Goal: Task Accomplishment & Management: Manage account settings

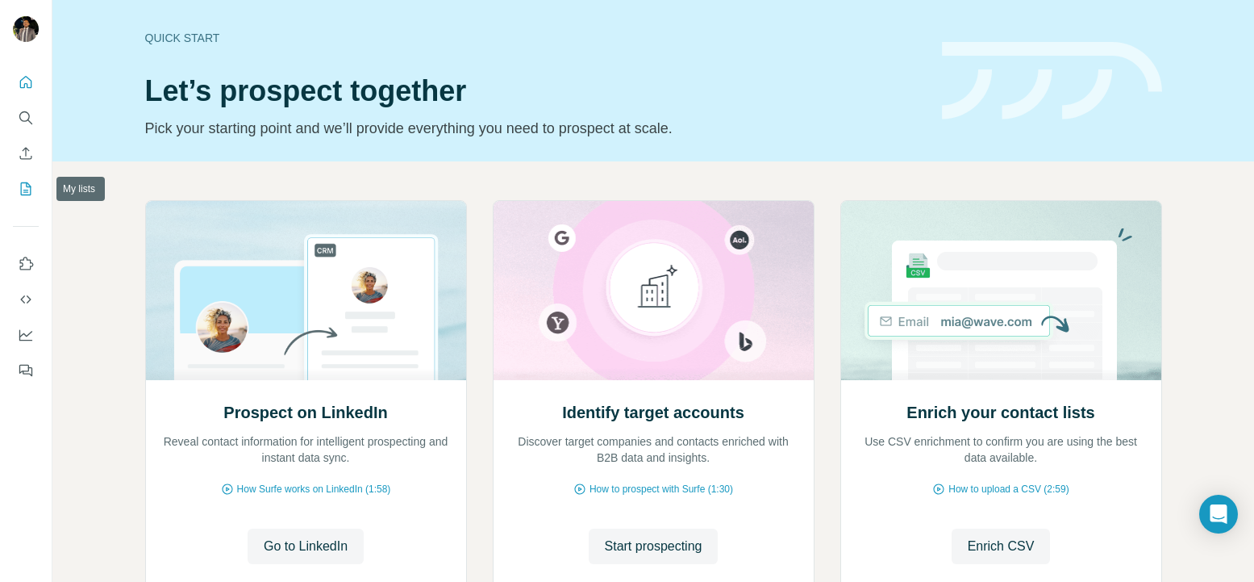
click at [30, 182] on icon "My lists" at bounding box center [26, 189] width 16 height 16
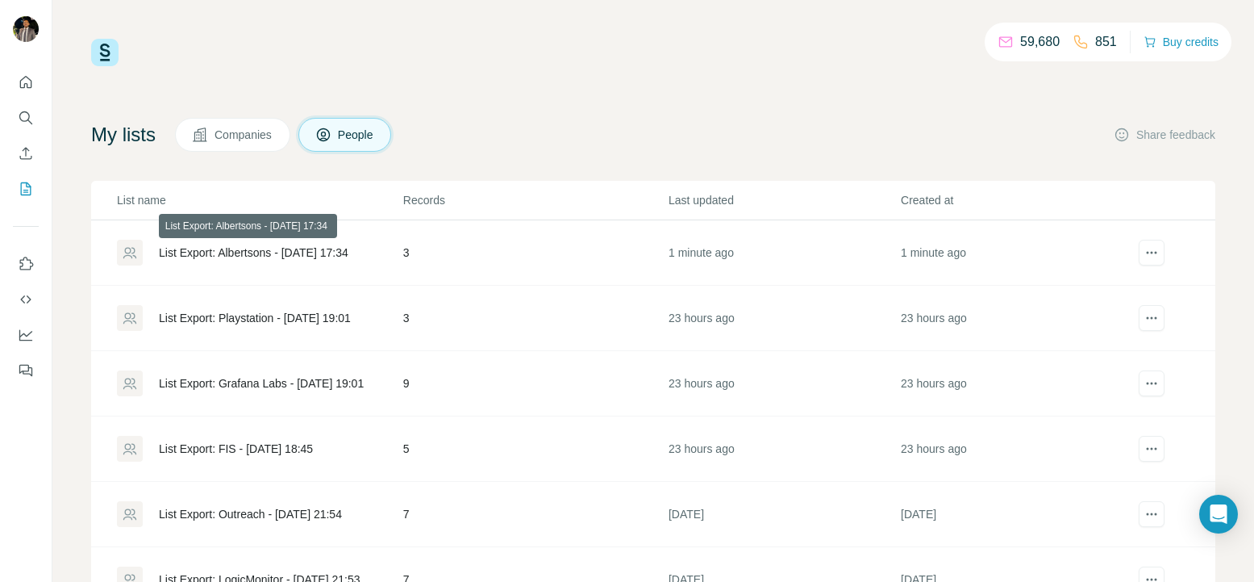
click at [261, 254] on div "List Export: Albertsons - [DATE] 17:34" at bounding box center [254, 252] width 190 height 16
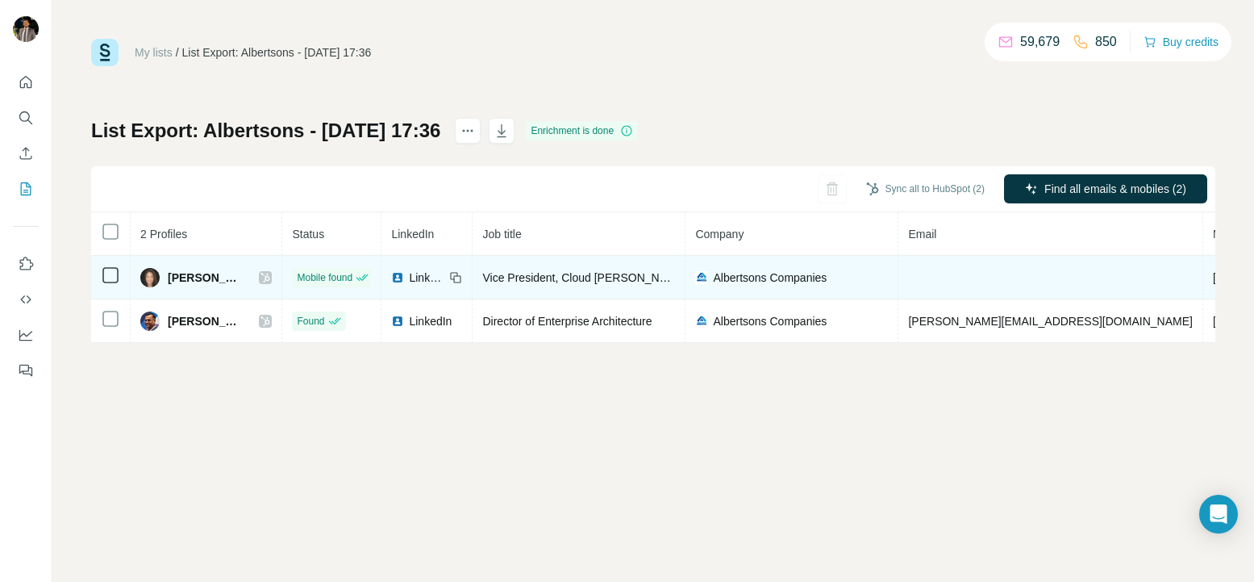
click at [261, 279] on icon at bounding box center [265, 278] width 9 height 10
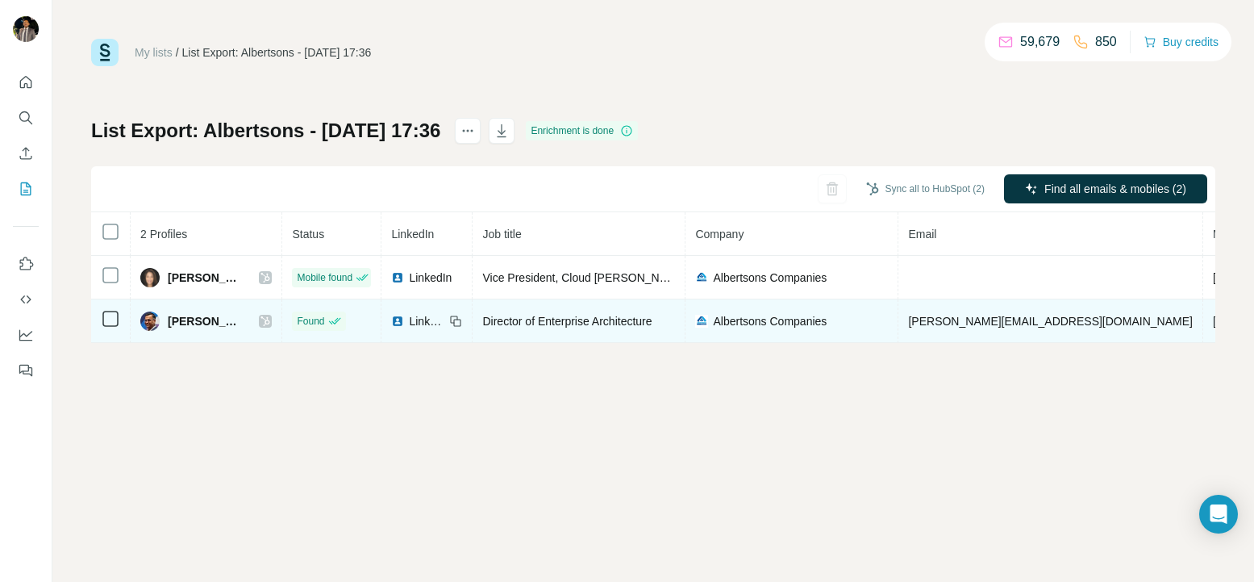
click at [261, 324] on icon at bounding box center [266, 321] width 10 height 13
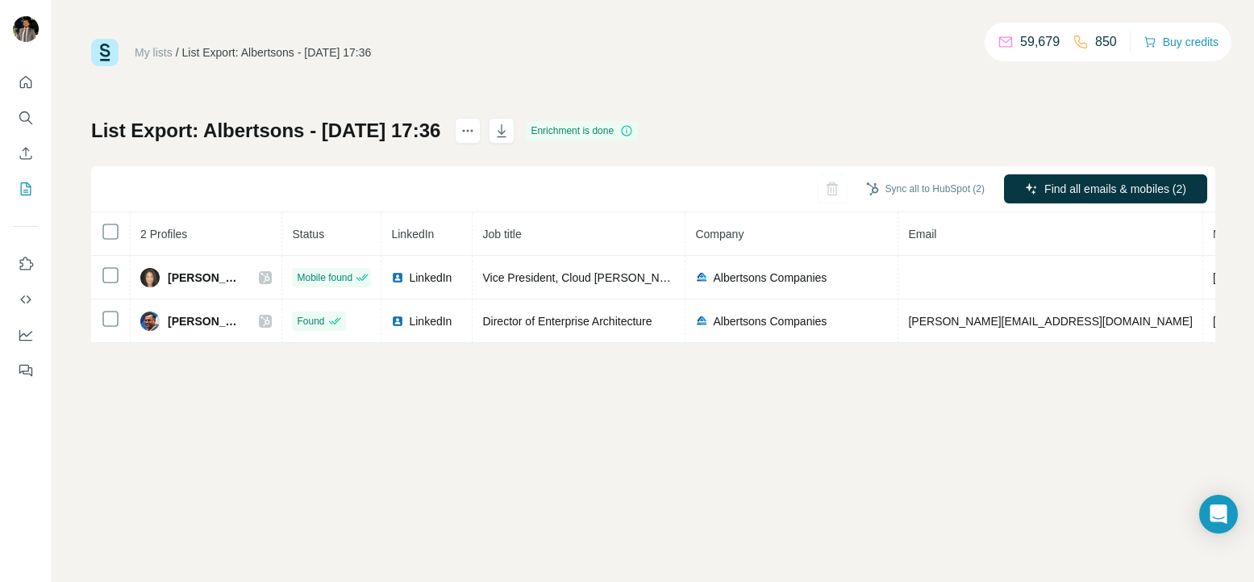
click at [136, 47] on link "My lists" at bounding box center [154, 52] width 38 height 13
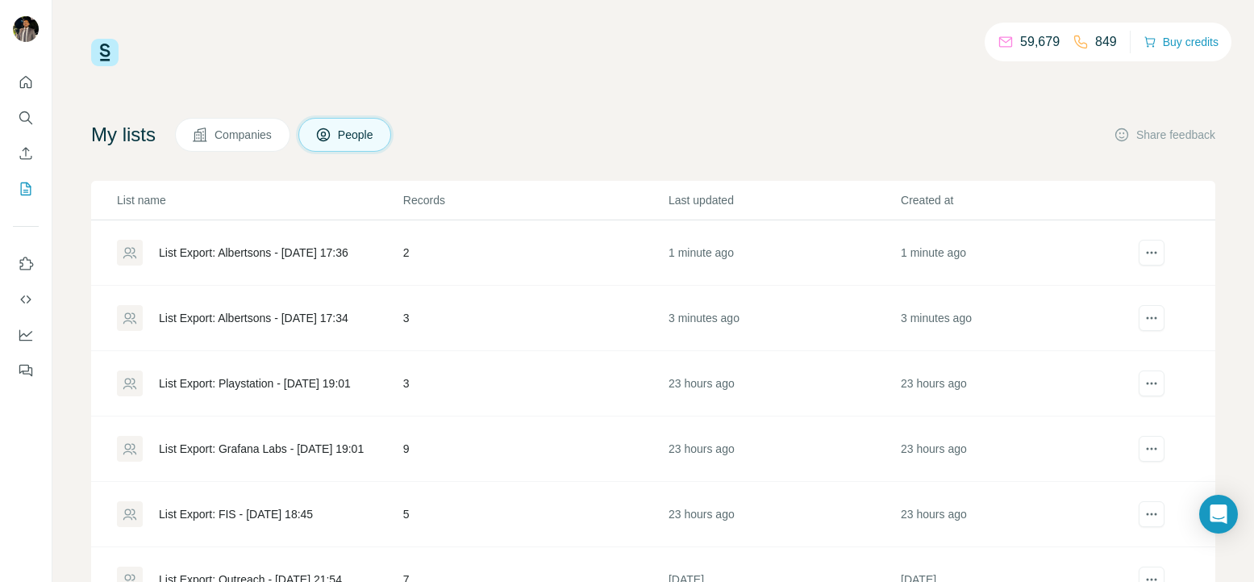
click at [308, 326] on div "List Export: Albertsons - [DATE] 17:34" at bounding box center [259, 318] width 285 height 26
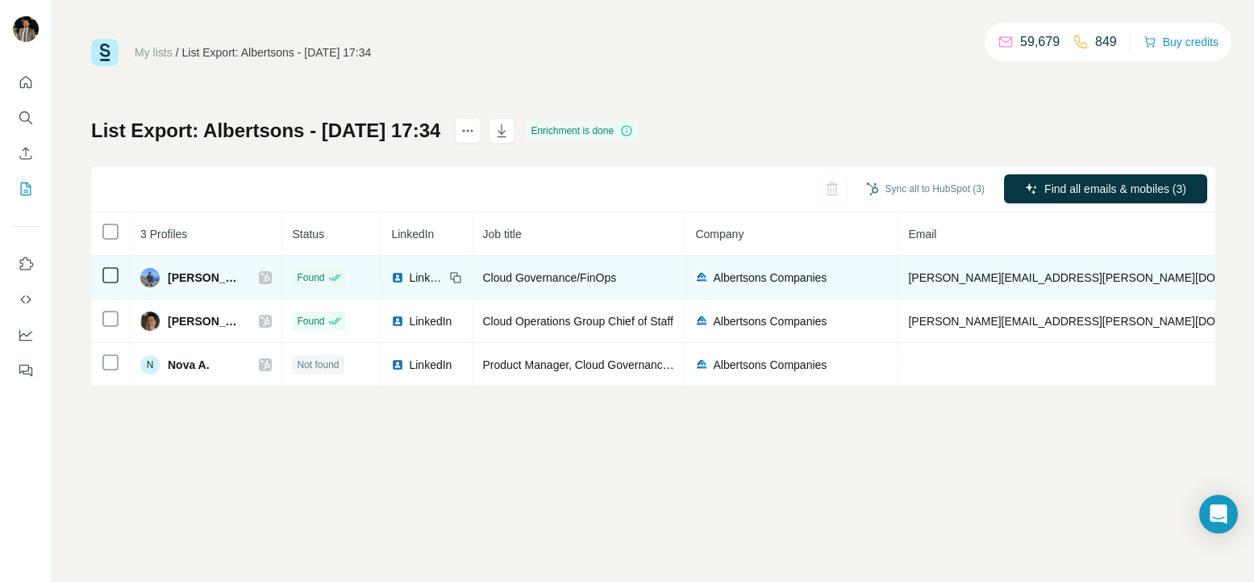
click at [261, 278] on icon at bounding box center [266, 277] width 10 height 13
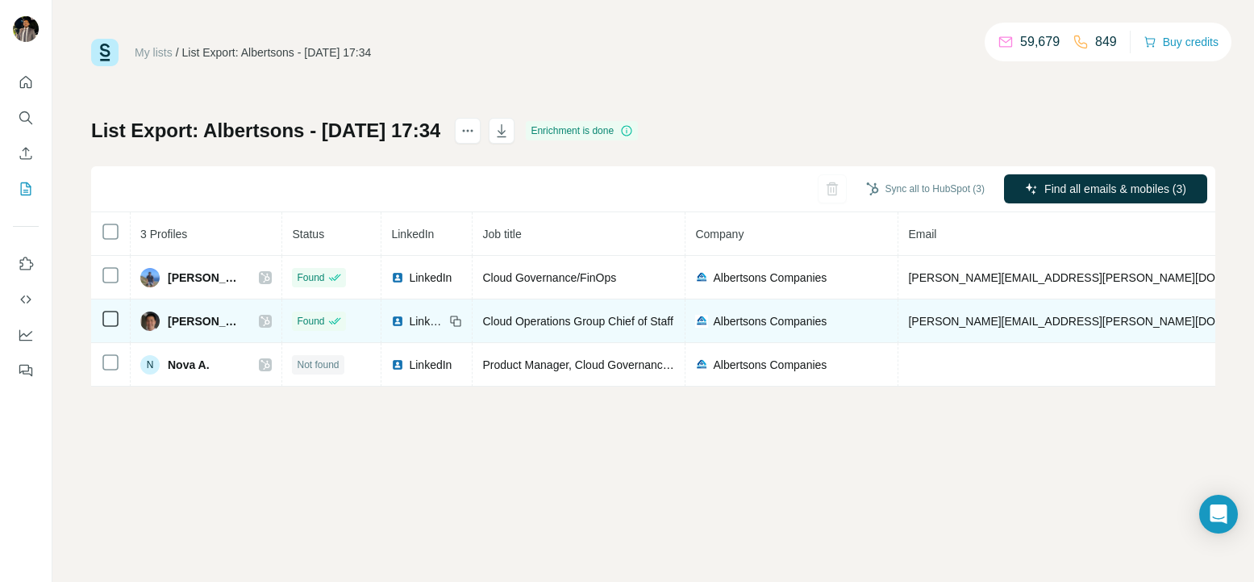
click at [261, 322] on icon at bounding box center [265, 321] width 9 height 10
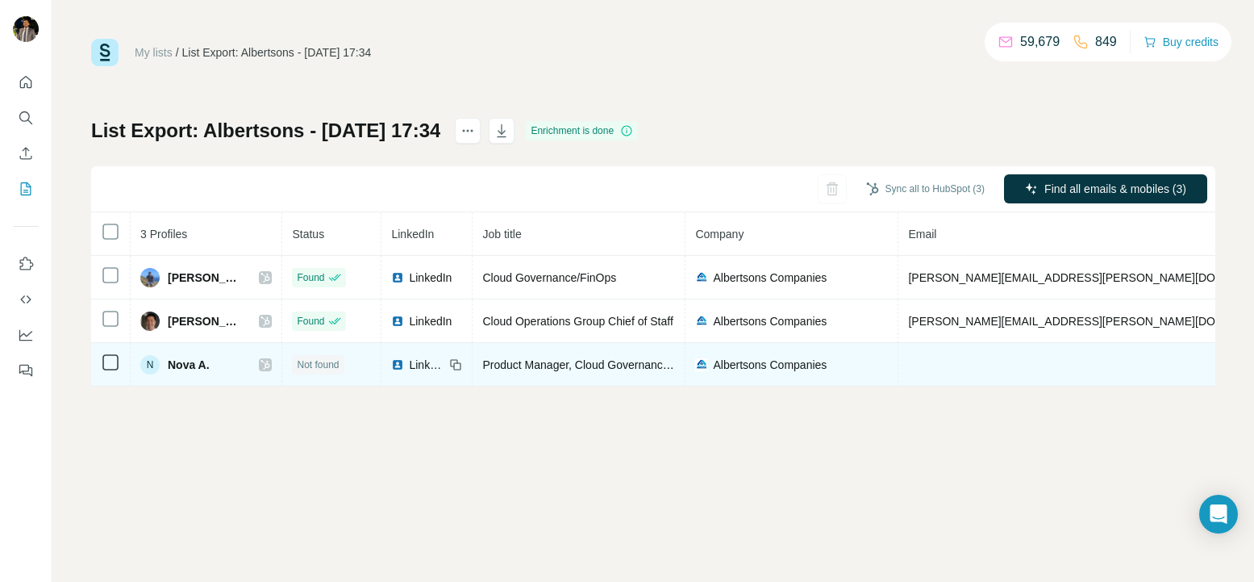
click at [261, 360] on icon at bounding box center [265, 365] width 9 height 10
